Goal: Information Seeking & Learning: Compare options

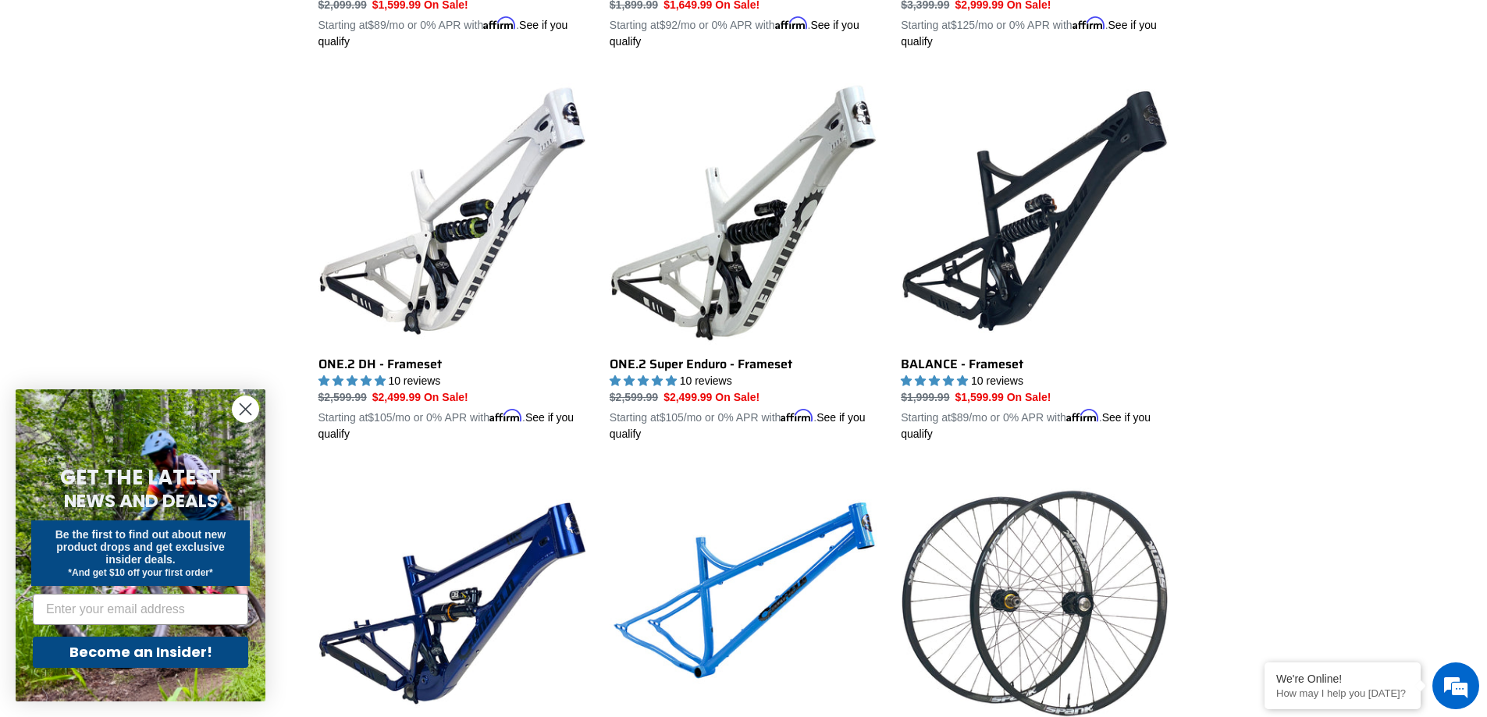
scroll to position [2602, 0]
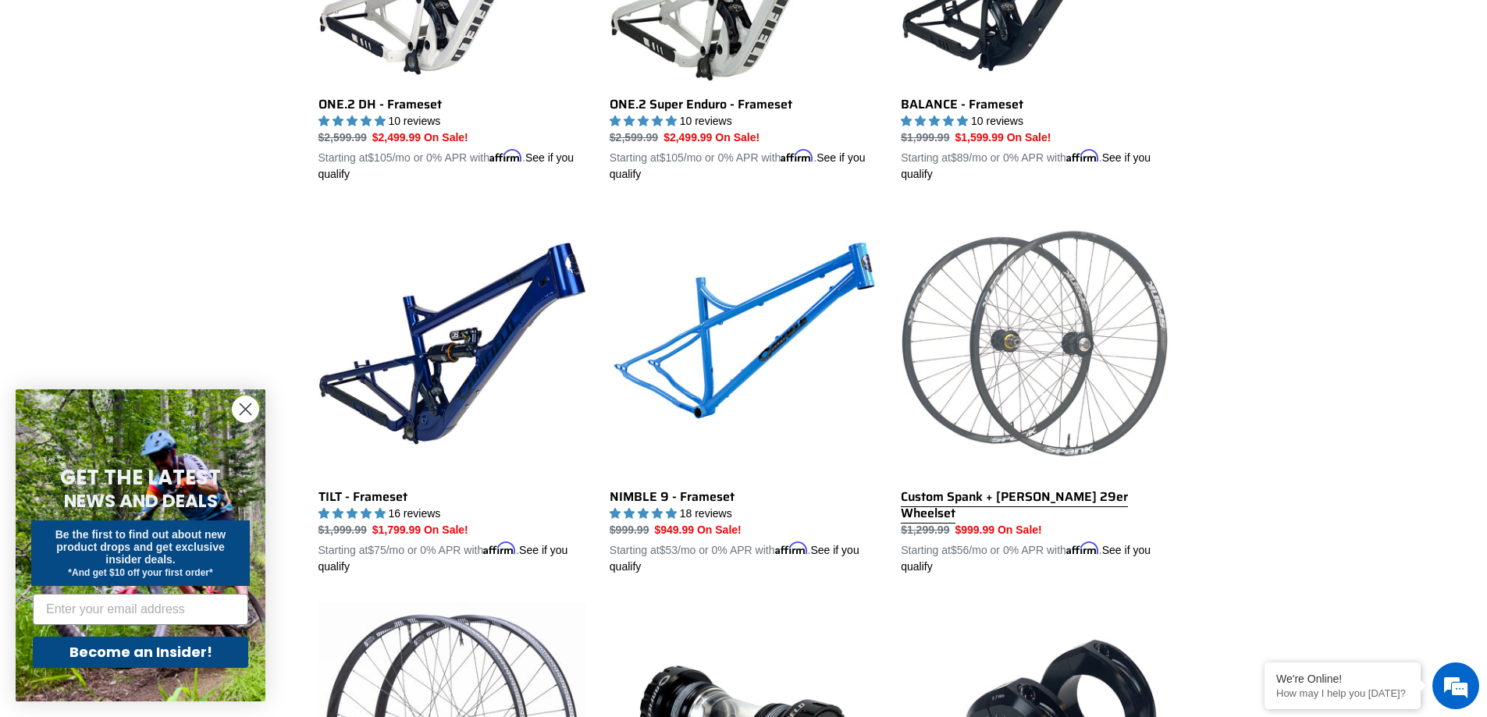
click at [1127, 480] on link "Custom Spank + Hadley DH 29er Wheelset" at bounding box center [1035, 392] width 268 height 365
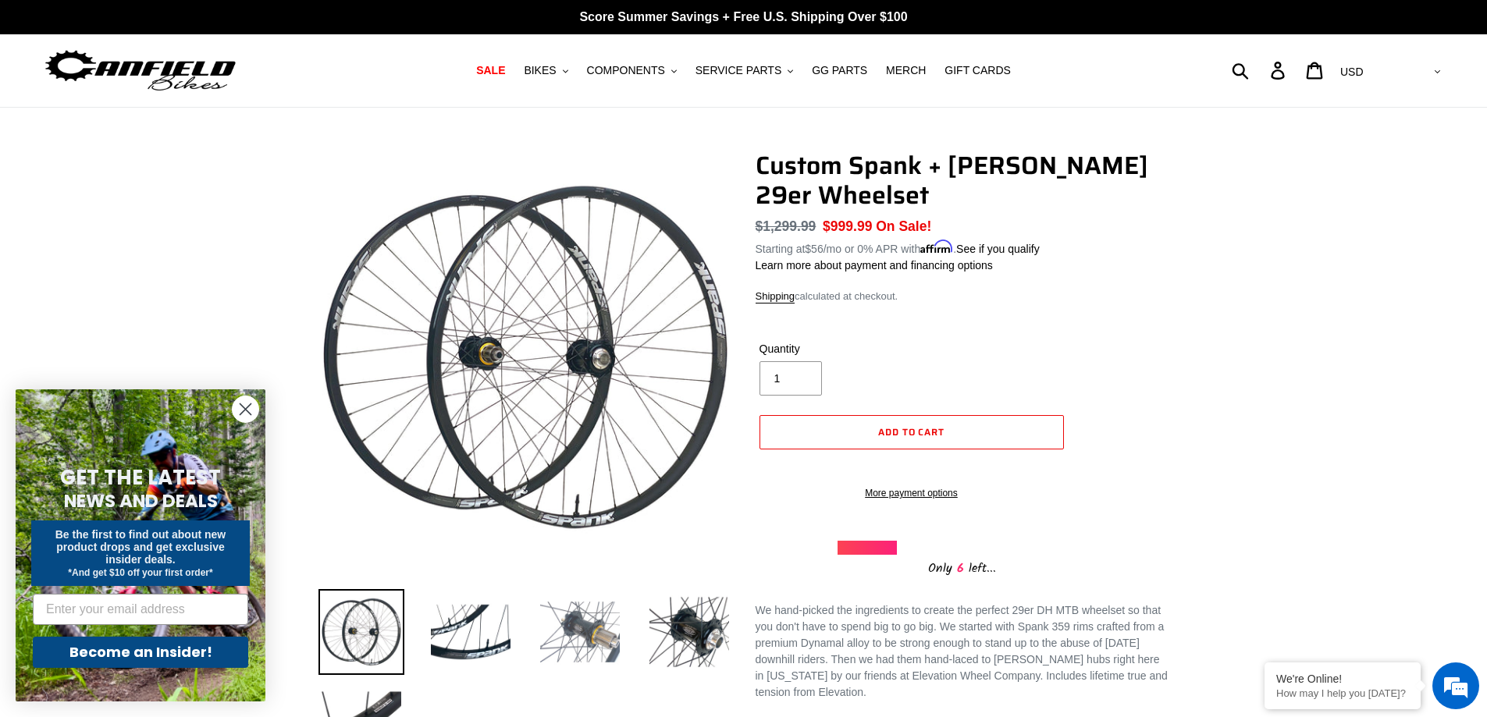
click at [572, 622] on img at bounding box center [580, 632] width 86 height 86
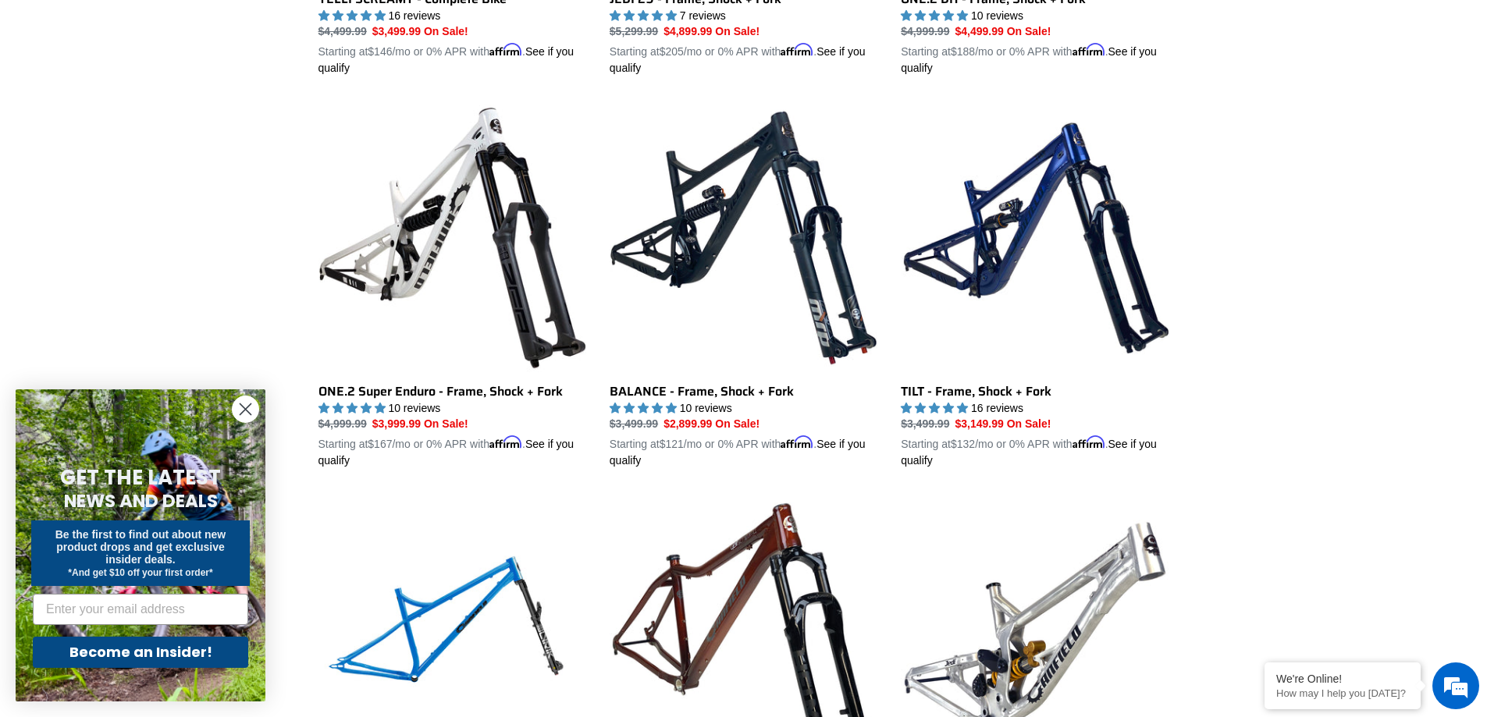
scroll to position [1516, 0]
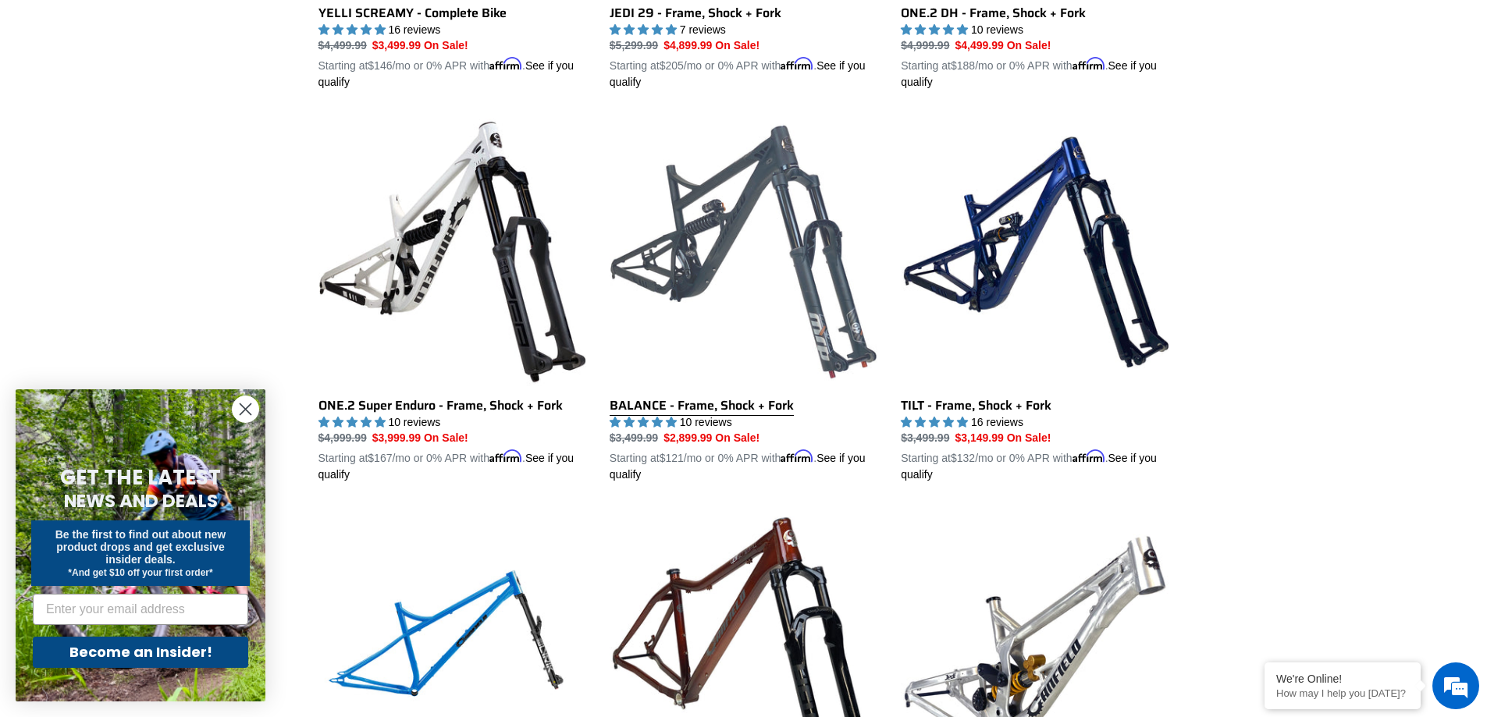
click at [810, 313] on link "BALANCE - Frame, Shock + Fork" at bounding box center [744, 300] width 268 height 365
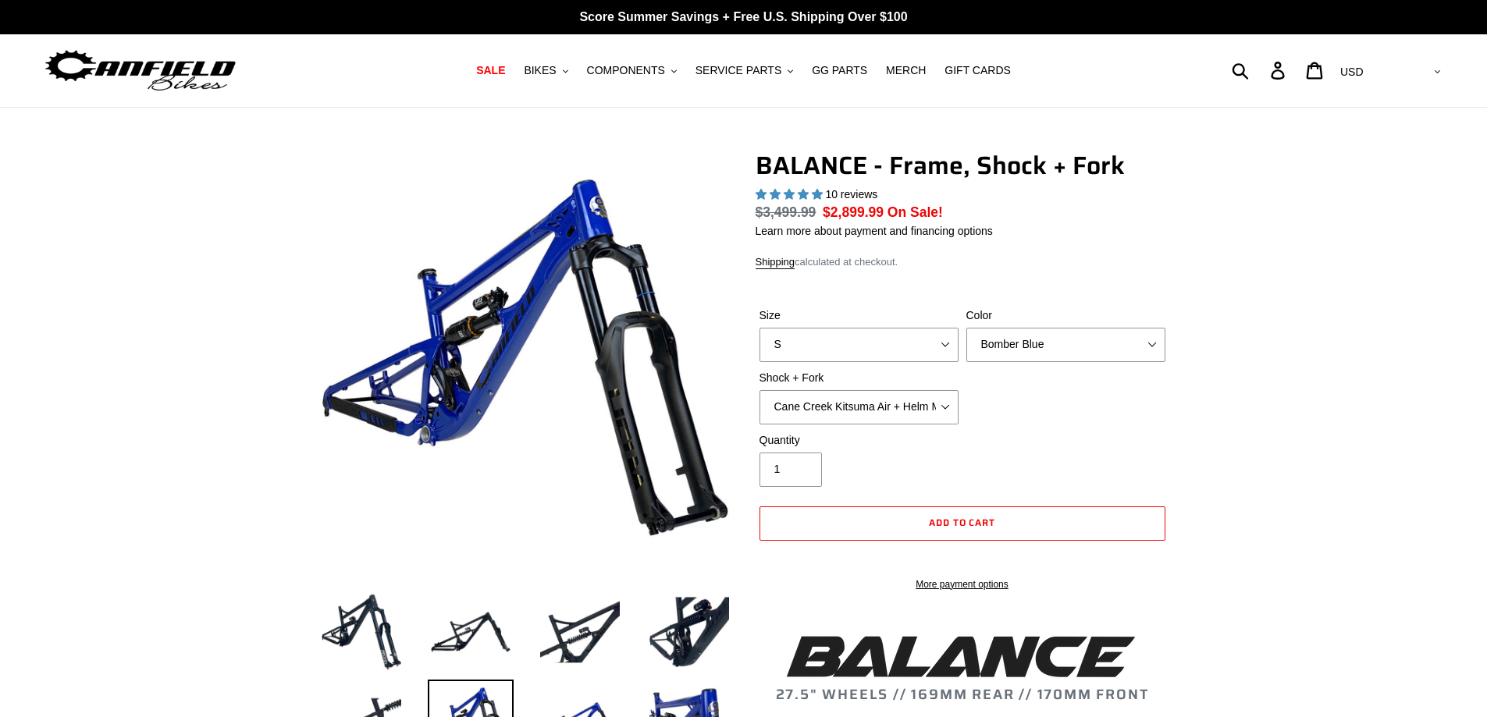
select select "highest-rating"
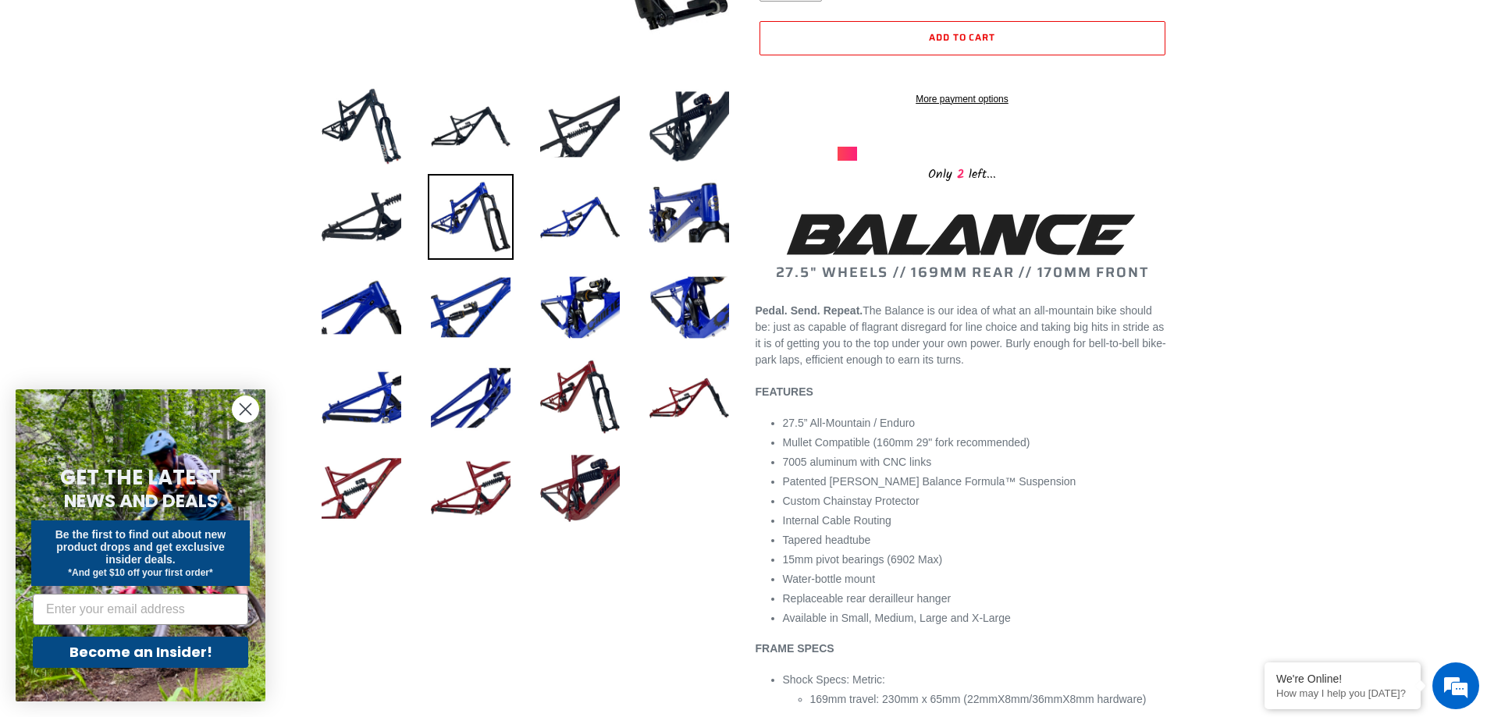
scroll to position [521, 0]
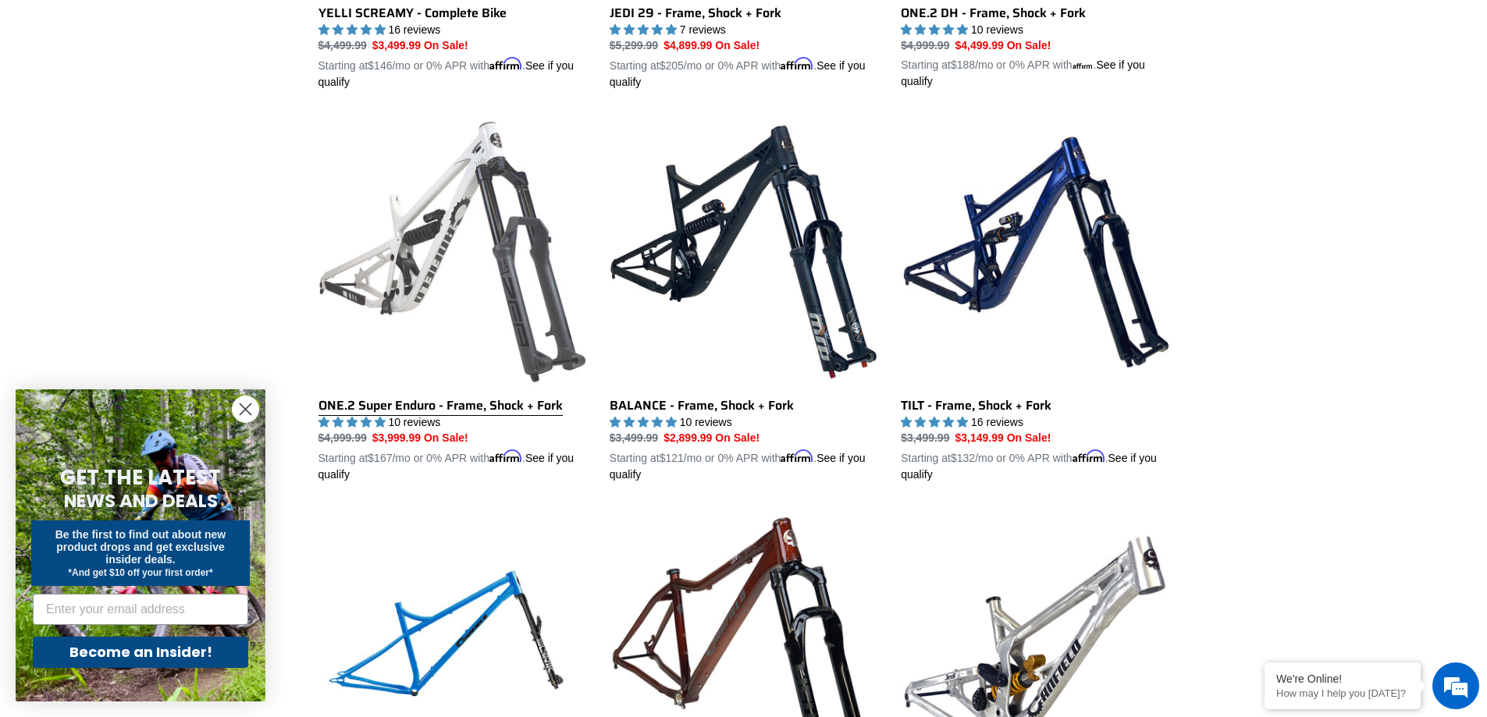
scroll to position [1588, 0]
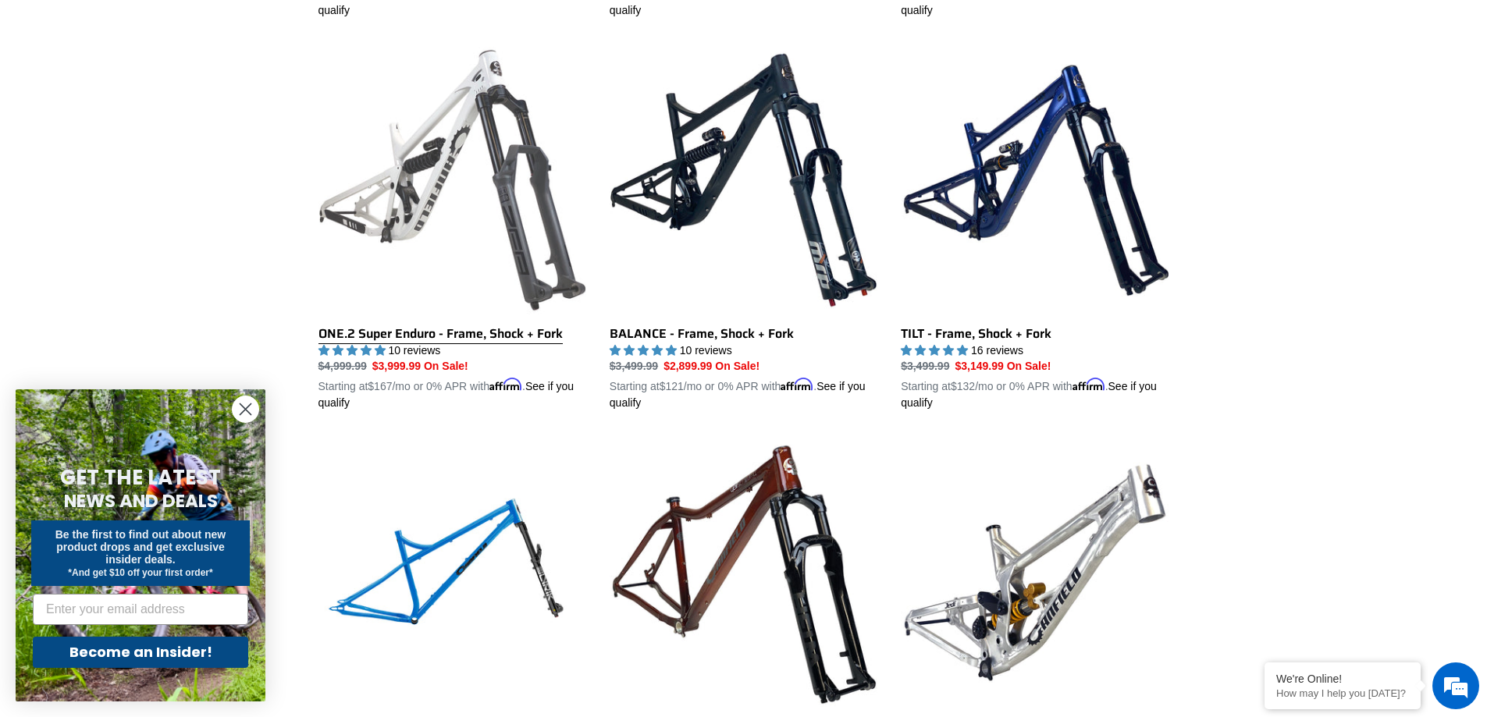
click at [434, 209] on link "ONE.2 Super Enduro - Frame, Shock + Fork" at bounding box center [453, 228] width 268 height 365
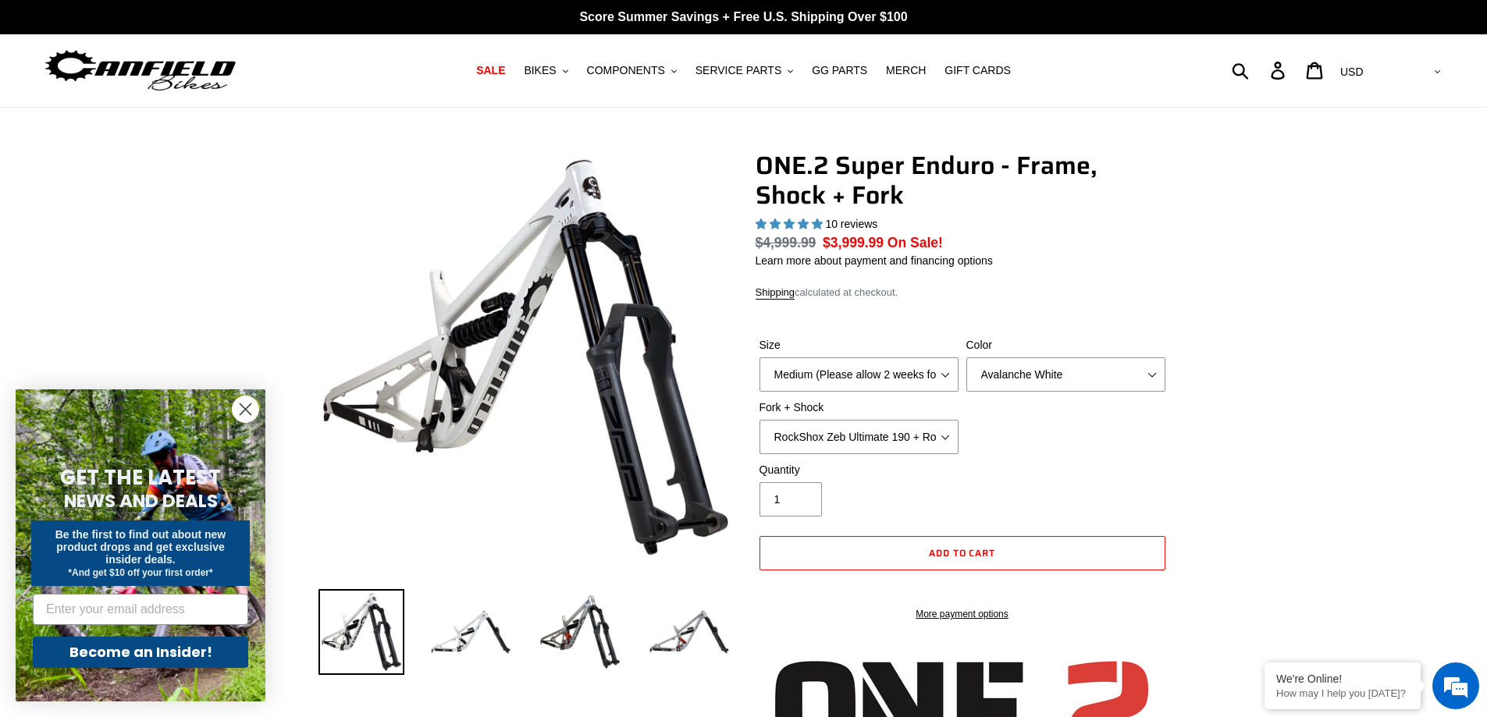
select select "highest-rating"
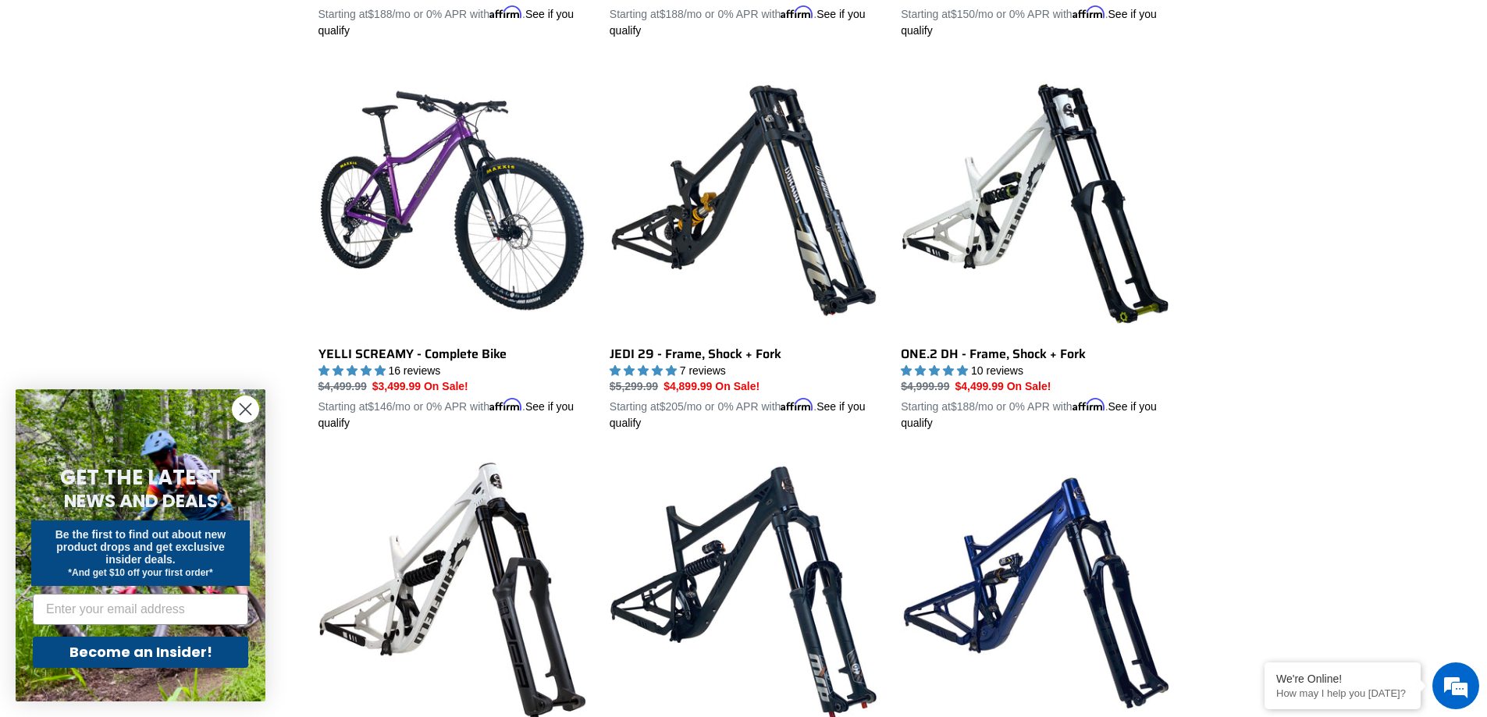
scroll to position [655, 0]
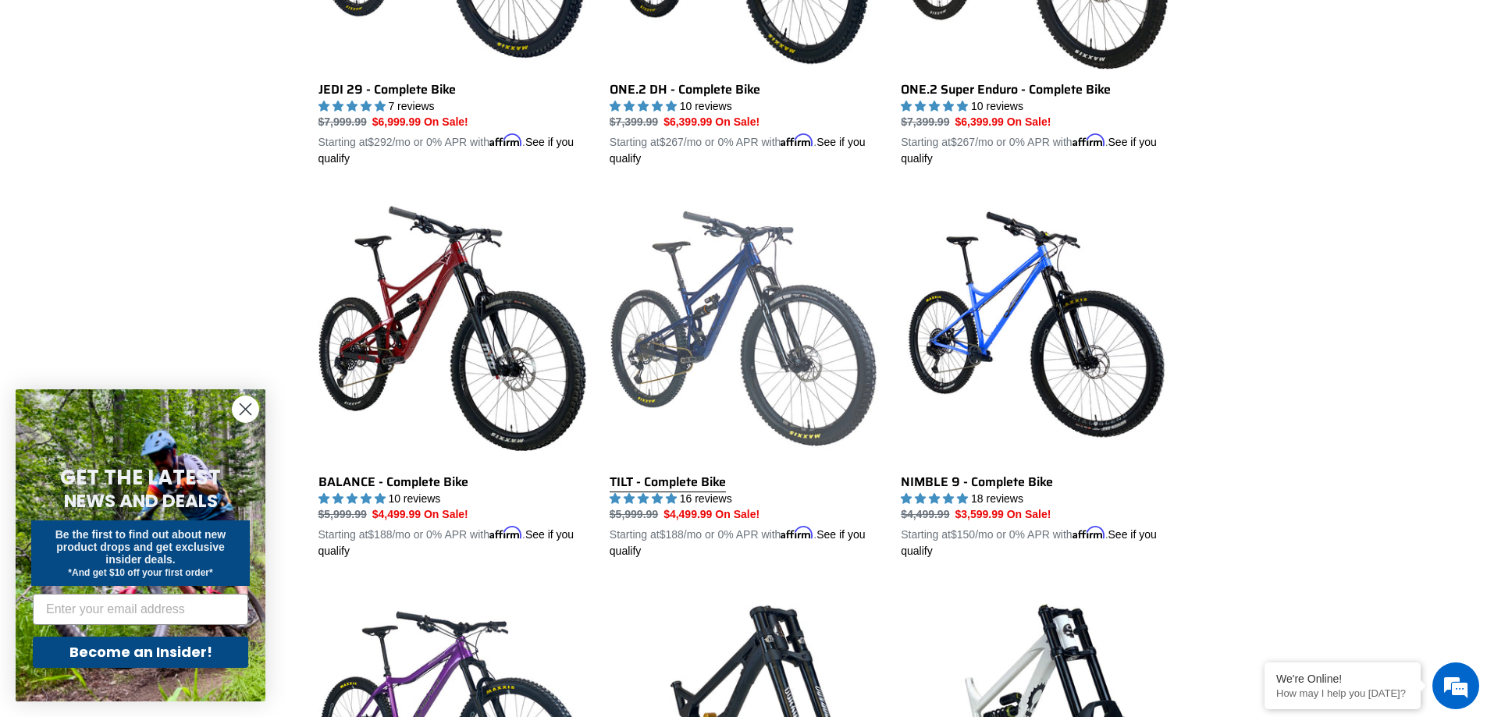
click at [703, 475] on link "TILT - Complete Bike" at bounding box center [744, 376] width 268 height 365
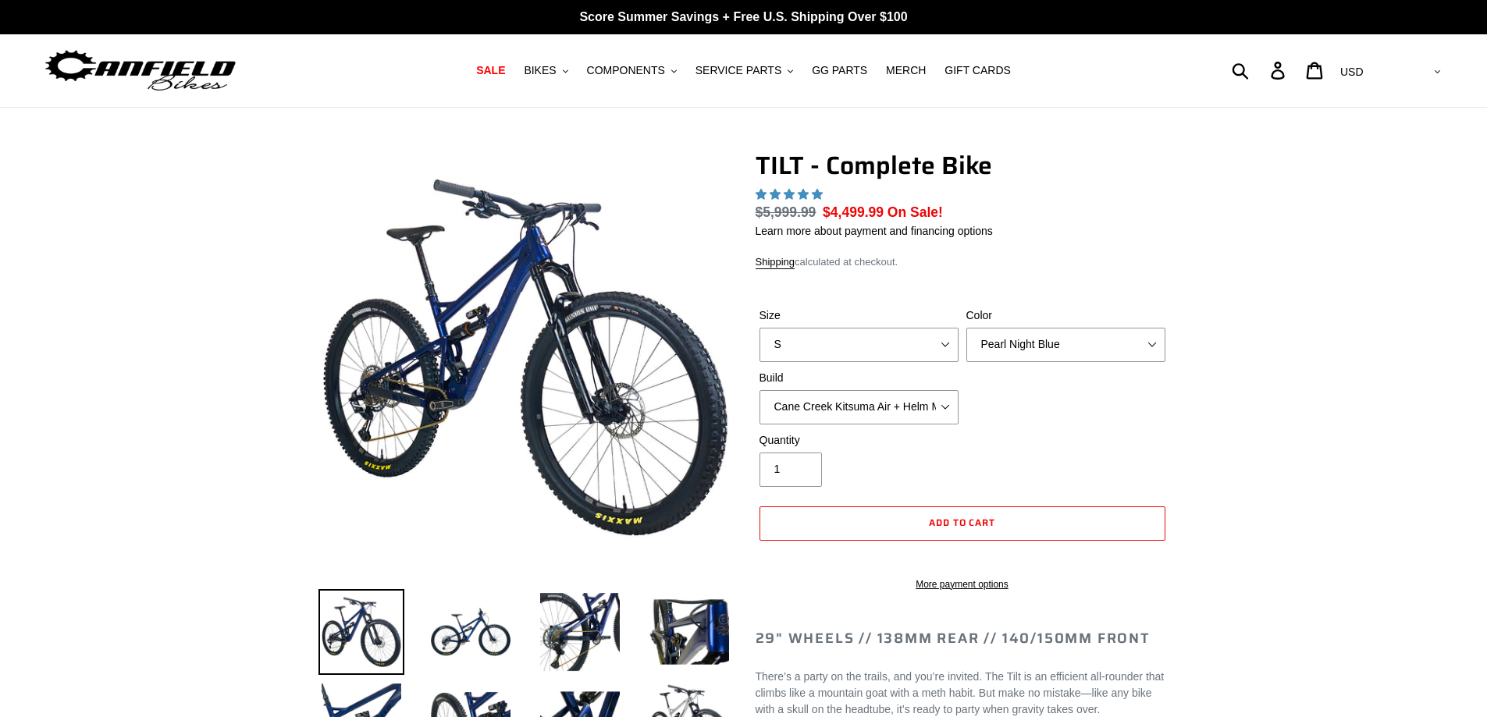
select select "highest-rating"
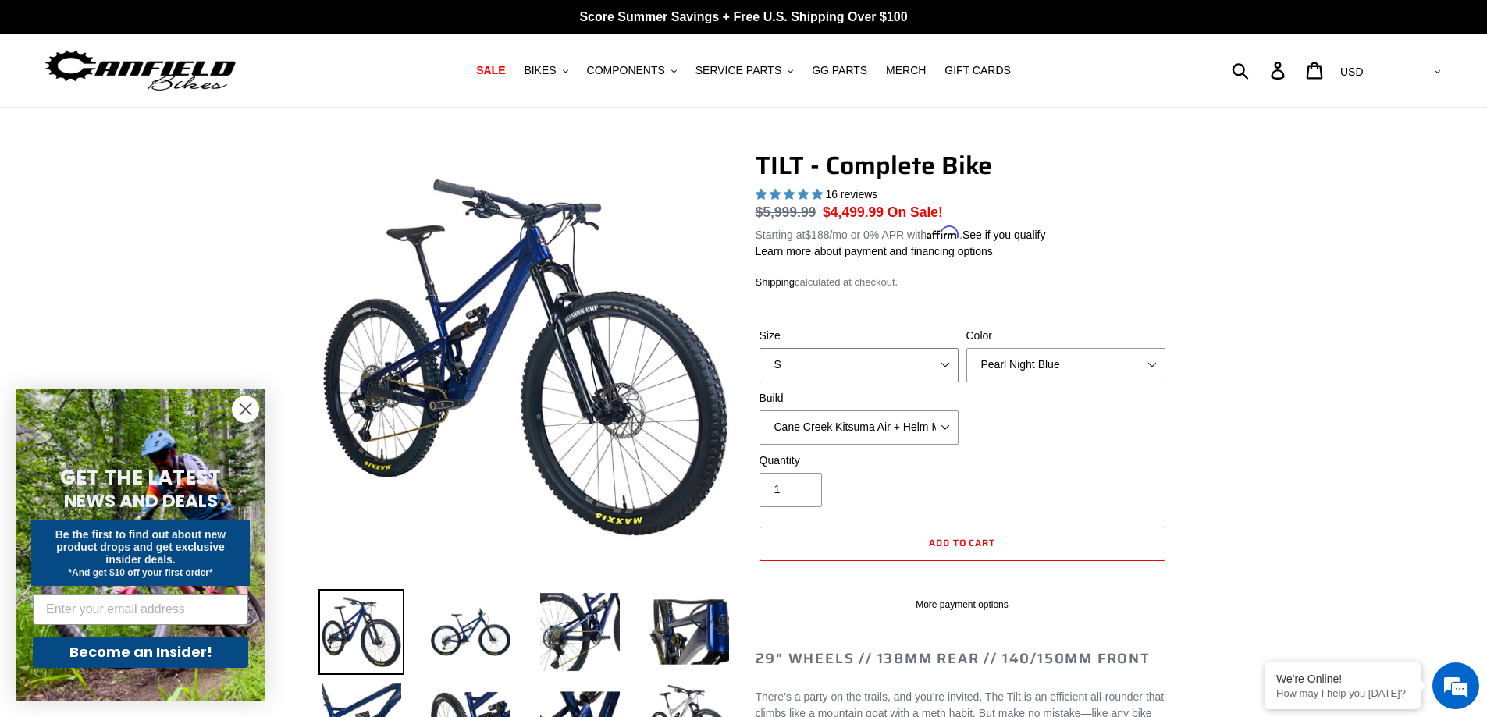
click at [933, 351] on select "S M L" at bounding box center [859, 365] width 199 height 34
click at [944, 427] on select "Cane Creek Kitsuma Air + Helm MKII 140 + SRAM GX Cane Creek Kitsuma Air + Helm …" at bounding box center [859, 428] width 199 height 34
click at [760, 411] on select "Cane Creek Kitsuma Air + Helm MKII 140 + SRAM GX Cane Creek Kitsuma Air + Helm …" at bounding box center [859, 428] width 199 height 34
click at [933, 430] on select "Cane Creek Kitsuma Air + Helm MKII 140 + SRAM GX Cane Creek Kitsuma Air + Helm …" at bounding box center [859, 428] width 199 height 34
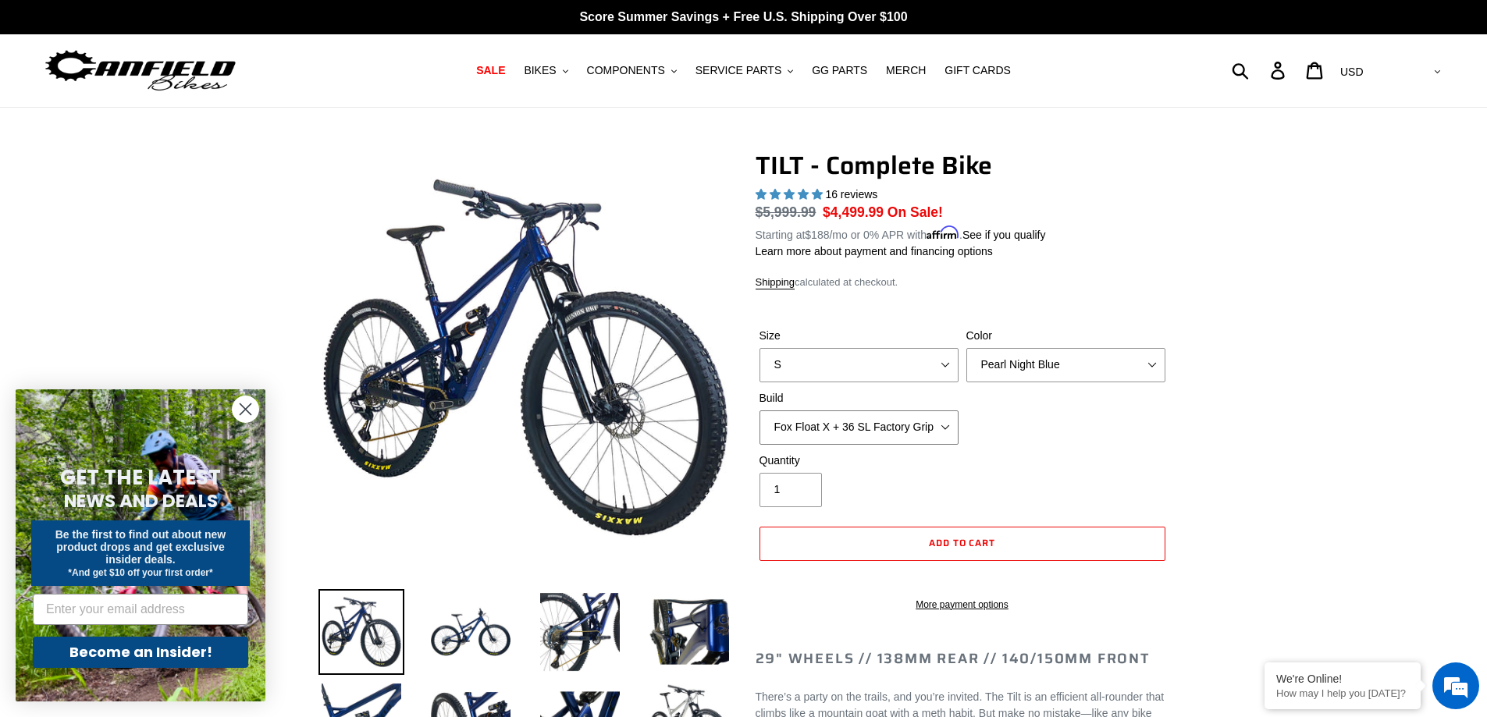
select select "RockShox SD ULT + Pike ULT 140 + SRAM GX"
click at [760, 411] on select "Cane Creek Kitsuma Air + Helm MKII 140 + SRAM GX Cane Creek Kitsuma Air + Helm …" at bounding box center [859, 428] width 199 height 34
click at [920, 432] on select "Cane Creek Kitsuma Air + Helm MKII 140 + SRAM GX Cane Creek Kitsuma Air + Helm …" at bounding box center [859, 428] width 199 height 34
click at [760, 411] on select "Cane Creek Kitsuma Air + Helm MKII 140 + SRAM GX Cane Creek Kitsuma Air + Helm …" at bounding box center [859, 428] width 199 height 34
click at [905, 369] on select "S M L" at bounding box center [859, 365] width 199 height 34
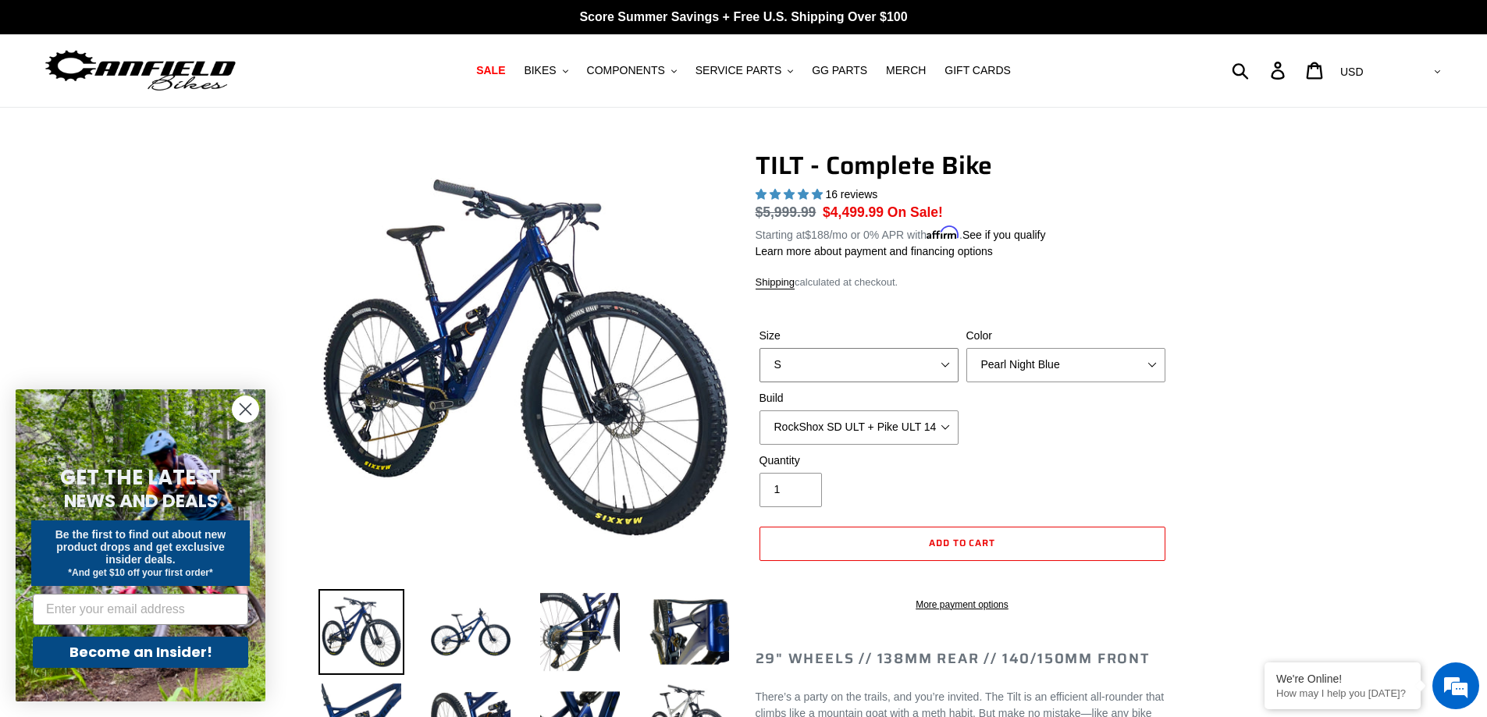
select select "L"
click at [760, 348] on select "S M L" at bounding box center [859, 365] width 199 height 34
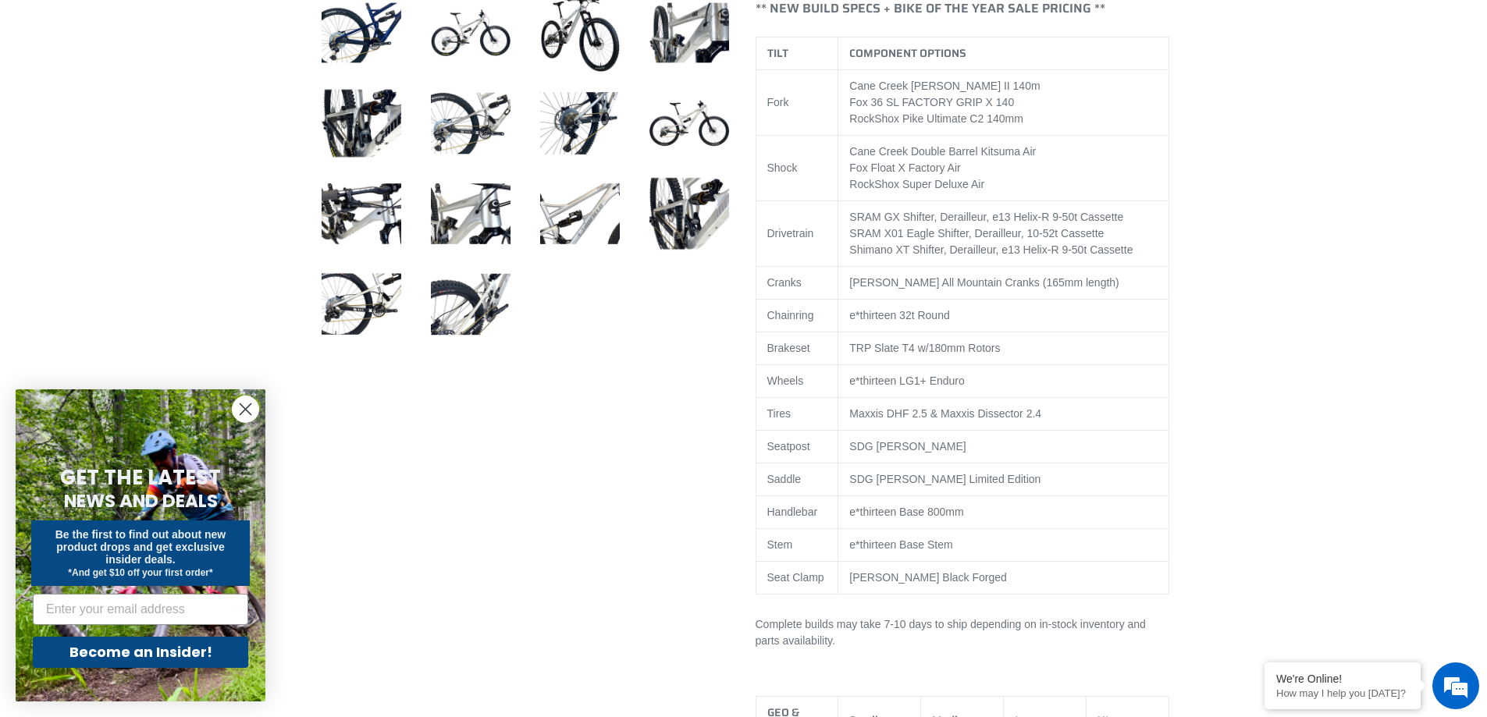
scroll to position [260, 0]
